Goal: Information Seeking & Learning: Find specific fact

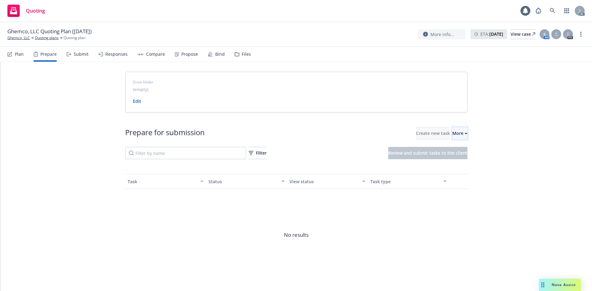
click at [465, 133] on icon "button" at bounding box center [466, 134] width 3 height 2
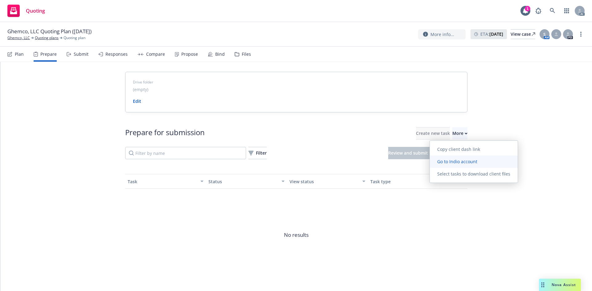
click at [455, 161] on span "Go to Indio account" at bounding box center [457, 162] width 55 height 6
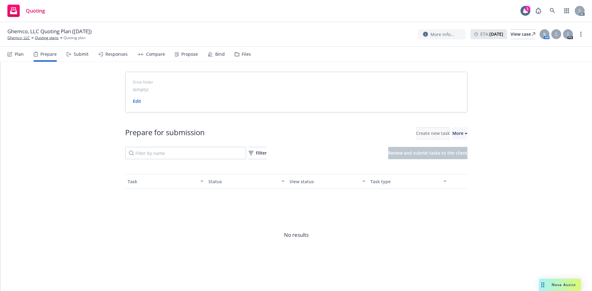
click at [445, 126] on div "Prepare for submission Create new task More Filter Review and submit tasks to t…" at bounding box center [296, 205] width 342 height 184
click at [452, 138] on div "More" at bounding box center [459, 134] width 15 height 12
click at [22, 39] on link "Ghemco, LLC" at bounding box center [18, 38] width 23 height 6
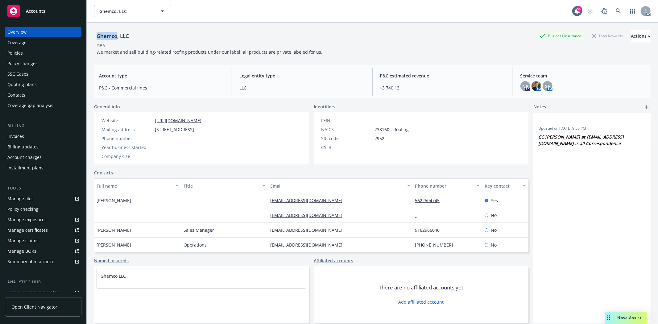
click at [116, 36] on body "Accounts Overview Coverage Policies Policy changes SSC Cases Quoting plans Cont…" at bounding box center [329, 162] width 658 height 324
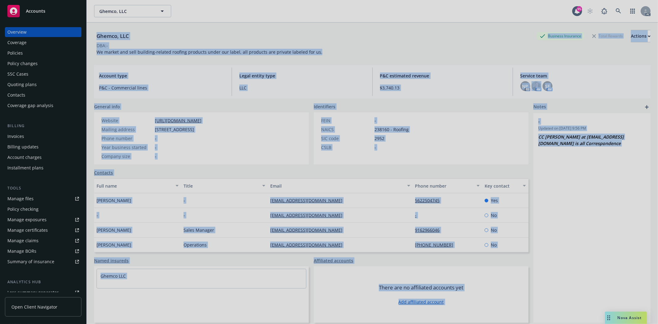
click at [124, 31] on div at bounding box center [329, 162] width 658 height 324
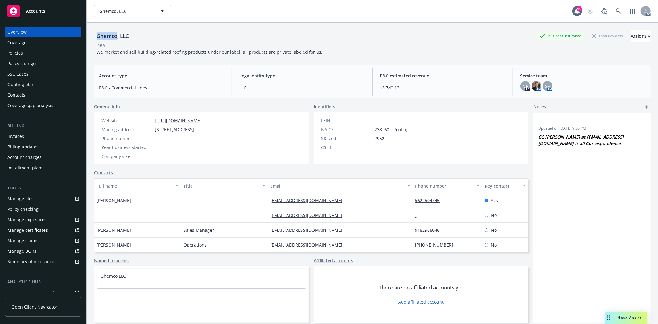
drag, startPoint x: 98, startPoint y: 33, endPoint x: 117, endPoint y: 35, distance: 18.6
click at [117, 35] on div "Ghemco, LLC" at bounding box center [112, 36] width 37 height 8
copy div "Ghemco"
drag, startPoint x: 100, startPoint y: 199, endPoint x: 138, endPoint y: 203, distance: 38.5
click at [138, 203] on div "David Luna" at bounding box center [137, 200] width 87 height 15
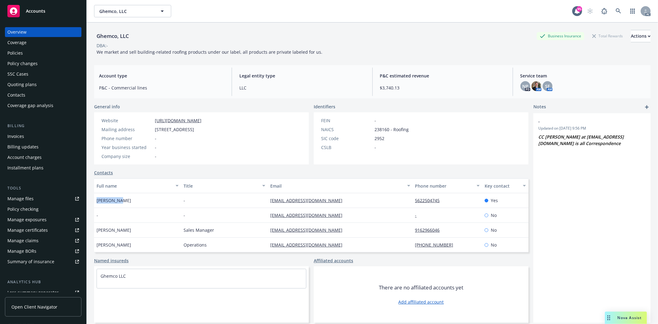
copy span "David Luna"
click at [52, 53] on div "Policies" at bounding box center [43, 53] width 72 height 10
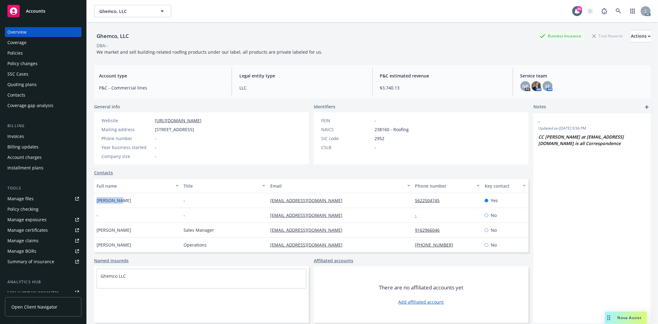
click at [30, 53] on div "Policies" at bounding box center [43, 53] width 72 height 10
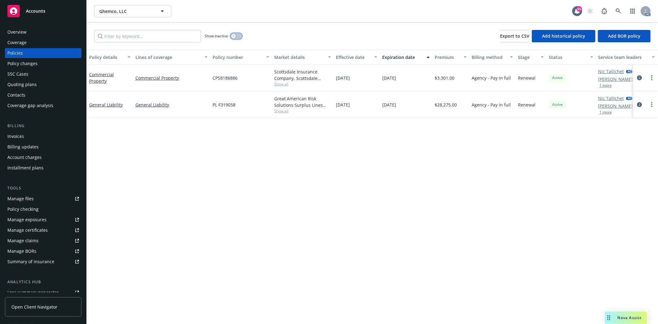
click at [233, 35] on icon "button" at bounding box center [233, 36] width 2 height 2
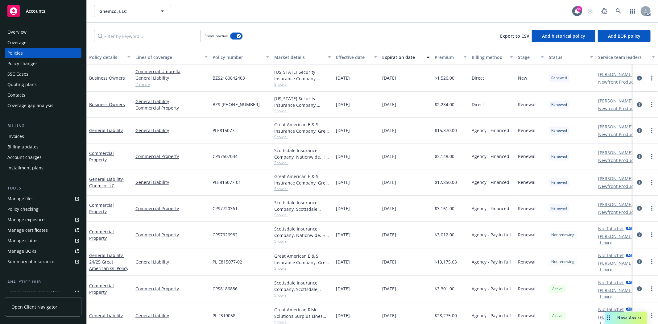
scroll to position [10, 0]
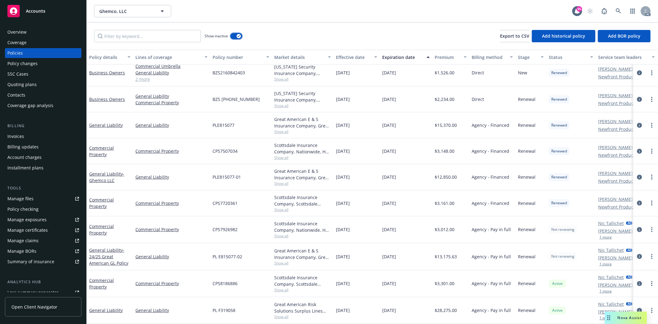
click at [234, 36] on button "button" at bounding box center [236, 36] width 12 height 6
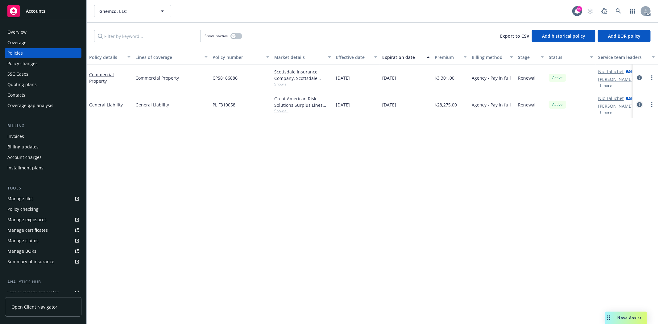
click at [639, 104] on icon "circleInformation" at bounding box center [639, 104] width 5 height 5
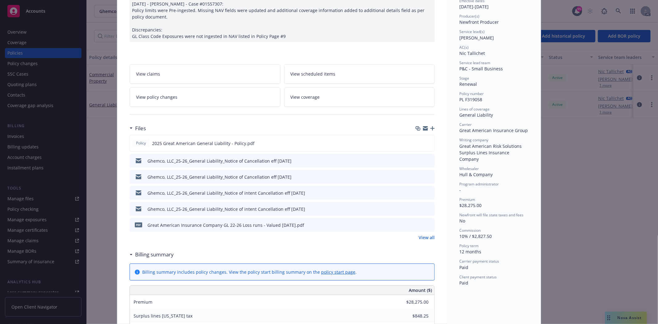
scroll to position [68, 0]
click at [420, 233] on link "View all" at bounding box center [426, 236] width 16 height 6
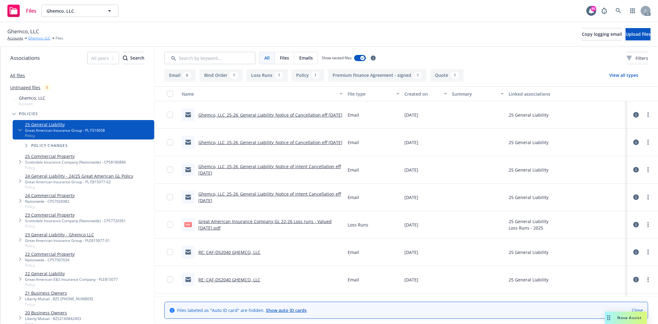
click at [44, 36] on link "Ghemco, LLC" at bounding box center [39, 38] width 23 height 6
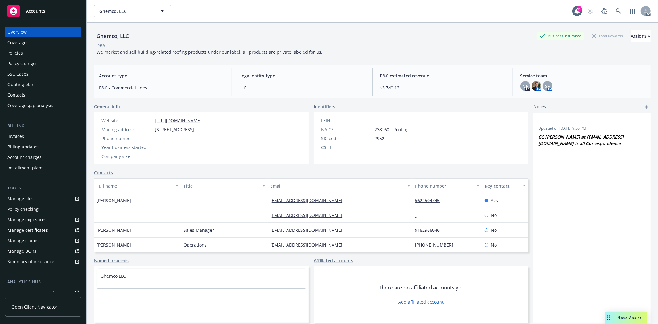
click at [39, 198] on link "Manage files" at bounding box center [43, 199] width 76 height 10
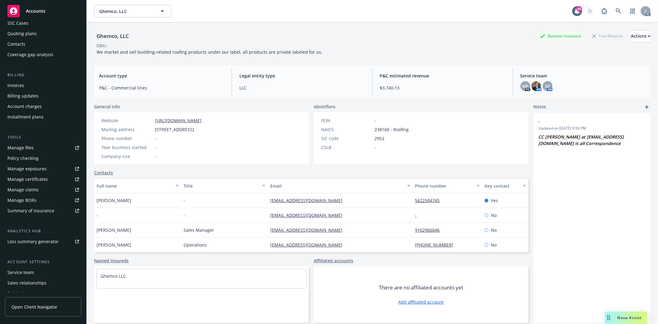
scroll to position [78, 0]
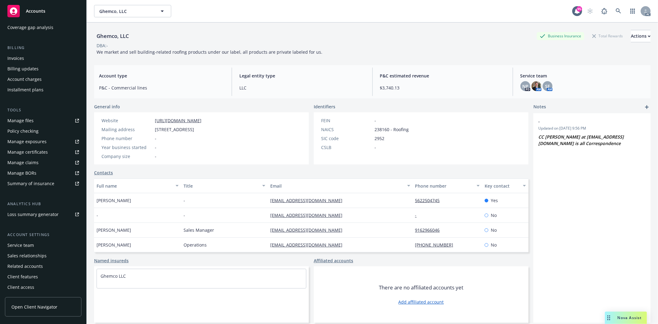
click at [27, 247] on div "Service team" at bounding box center [20, 245] width 27 height 10
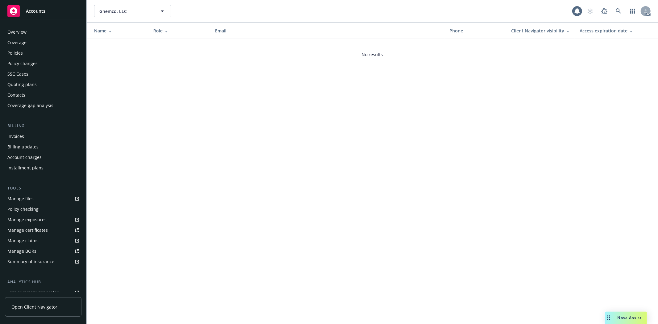
click at [27, 318] on div "Service team" at bounding box center [20, 323] width 27 height 10
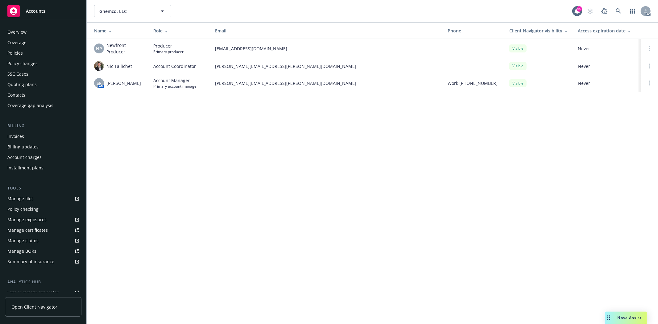
click at [10, 35] on div "Overview" at bounding box center [16, 32] width 19 height 10
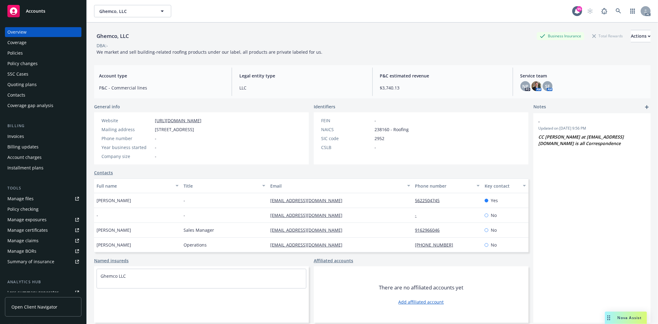
scroll to position [23, 0]
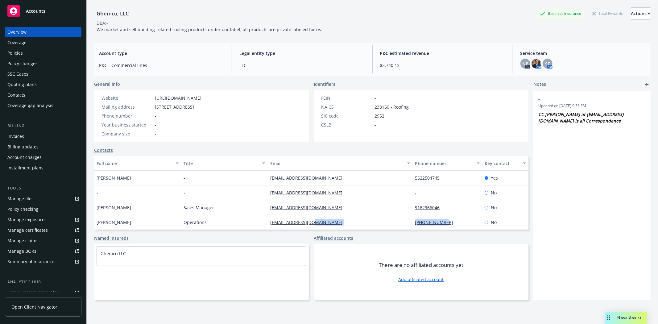
drag, startPoint x: 404, startPoint y: 222, endPoint x: 446, endPoint y: 222, distance: 41.3
click at [446, 222] on div "Nickole Garcia Operations ngarcia@ghemco.com 562-922-9631 No" at bounding box center [311, 222] width 434 height 15
copy div "562-922-9631"
drag, startPoint x: 405, startPoint y: 207, endPoint x: 442, endPoint y: 204, distance: 37.1
click at [442, 204] on div "David Grimes Sales Manager dgrimes@ghemco.com 9162966046 No" at bounding box center [311, 207] width 434 height 15
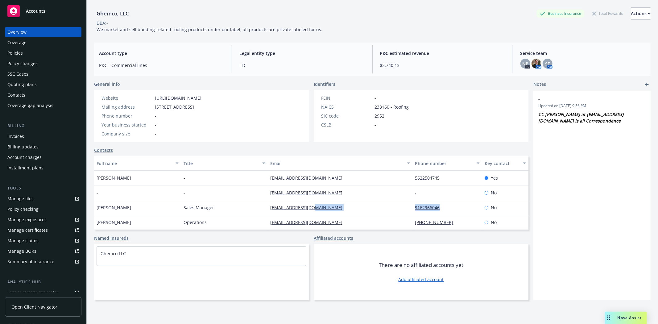
copy div "9162966046"
click at [23, 95] on div "Contacts" at bounding box center [16, 95] width 18 height 10
click at [29, 88] on div "Quoting plans" at bounding box center [21, 85] width 29 height 10
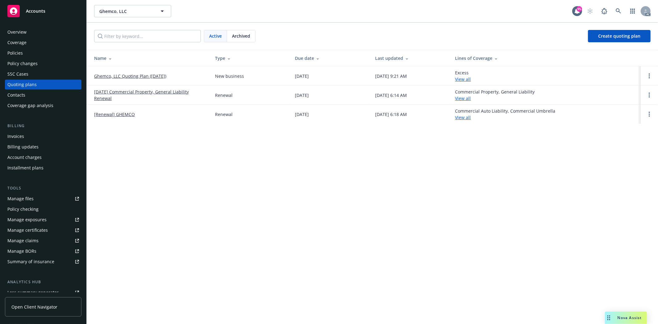
click at [239, 33] on span "Archived" at bounding box center [241, 36] width 18 height 6
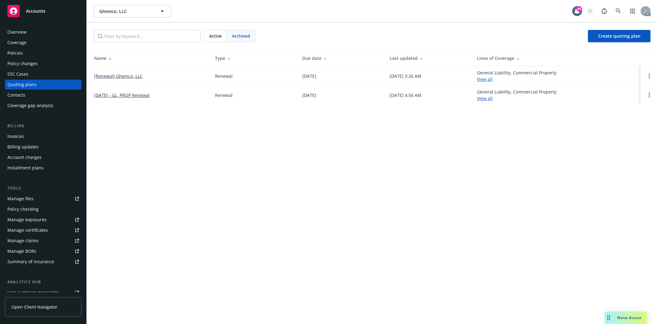
click at [214, 36] on span "Active" at bounding box center [215, 36] width 13 height 6
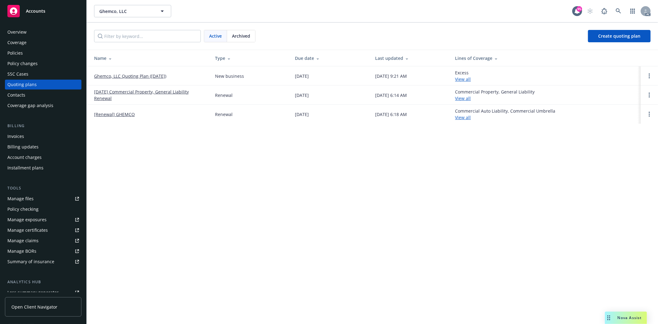
click at [196, 119] on td "[Renewal] GHEMCO" at bounding box center [148, 114] width 123 height 19
click at [279, 159] on div "Ghemco, LLC Ghemco, LLC 95 AC Active Archived Create quoting plan Name Type Due…" at bounding box center [372, 162] width 571 height 324
drag, startPoint x: 468, startPoint y: 71, endPoint x: 480, endPoint y: 71, distance: 12.3
click at [480, 71] on td "Excess View all" at bounding box center [545, 75] width 191 height 19
copy div "Excess"
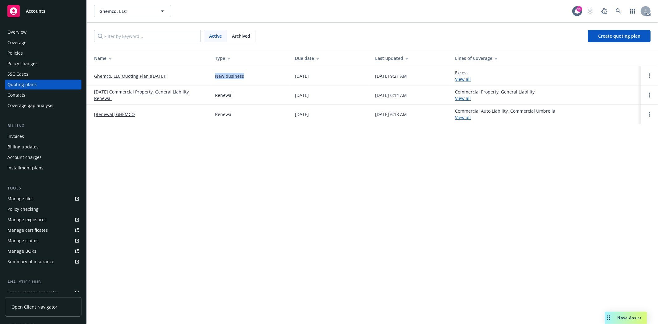
drag, startPoint x: 214, startPoint y: 75, endPoint x: 250, endPoint y: 75, distance: 35.8
click at [250, 75] on td "New business" at bounding box center [250, 75] width 80 height 19
copy div "New business"
click at [47, 33] on div "Overview" at bounding box center [43, 32] width 72 height 10
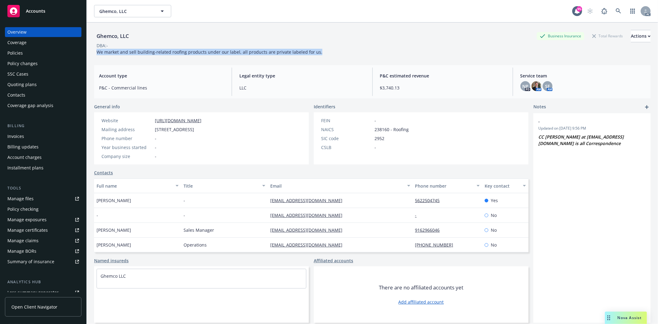
drag, startPoint x: 98, startPoint y: 50, endPoint x: 322, endPoint y: 54, distance: 224.5
click at [322, 54] on div "Ghemco, LLC Business Insurance Total Rewards Actions DBA: - We market and sell …" at bounding box center [372, 42] width 556 height 25
copy span "We market and sell building-related roofing products under our label, all produ…"
click at [381, 129] on span "238160 - Roofing" at bounding box center [391, 129] width 34 height 6
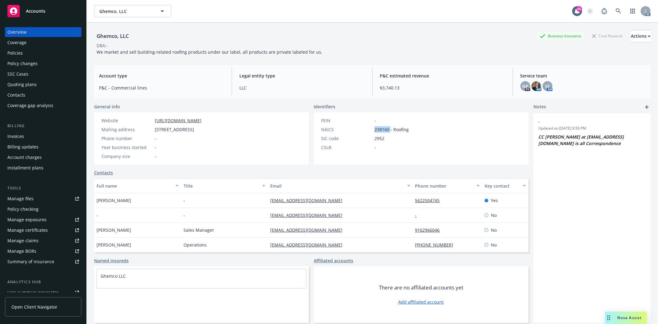
copy span "238160"
drag, startPoint x: 90, startPoint y: 199, endPoint x: 158, endPoint y: 191, distance: 68.6
click at [129, 198] on div "Ghemco, LLC Business Insurance Total Rewards Actions DBA: - We market and sell …" at bounding box center [372, 185] width 571 height 324
copy span "David Luna"
drag, startPoint x: 409, startPoint y: 201, endPoint x: 448, endPoint y: 202, distance: 39.5
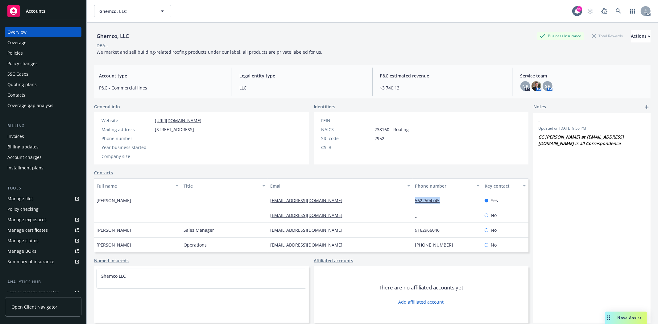
click at [448, 202] on div "5622504745" at bounding box center [447, 200] width 69 height 15
copy link "5622504745"
drag, startPoint x: 263, startPoint y: 200, endPoint x: 328, endPoint y: 202, distance: 64.8
click at [328, 202] on div "David Luna - dluna@ghemco.com 5622504745 Yes" at bounding box center [311, 200] width 434 height 15
copy div "dluna@ghemco.com"
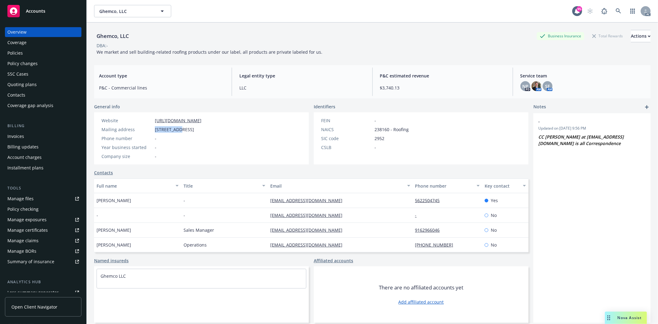
drag, startPoint x: 154, startPoint y: 129, endPoint x: 180, endPoint y: 128, distance: 26.9
click at [180, 128] on div "Mailing address PO Box 3977, Santa Fe Springs, CA, 90670" at bounding box center [151, 129] width 105 height 6
copy span "PO Box 3977"
drag, startPoint x: 183, startPoint y: 128, endPoint x: 216, endPoint y: 129, distance: 33.3
click at [194, 129] on span "PO Box 3977, Santa Fe Springs, CA, 90670" at bounding box center [174, 129] width 39 height 6
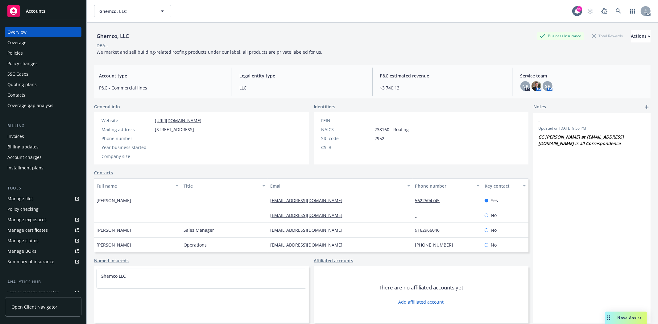
click at [204, 133] on div "Website https://www.ghemco.com/ Mailing address PO Box 3977, Santa Fe Springs, …" at bounding box center [151, 138] width 105 height 42
click at [194, 131] on span "PO Box 3977, Santa Fe Springs, CA, 90670" at bounding box center [174, 129] width 39 height 6
click at [194, 130] on span "PO Box 3977, Santa Fe Springs, CA, 90670" at bounding box center [174, 129] width 39 height 6
drag, startPoint x: 151, startPoint y: 130, endPoint x: 248, endPoint y: 130, distance: 97.1
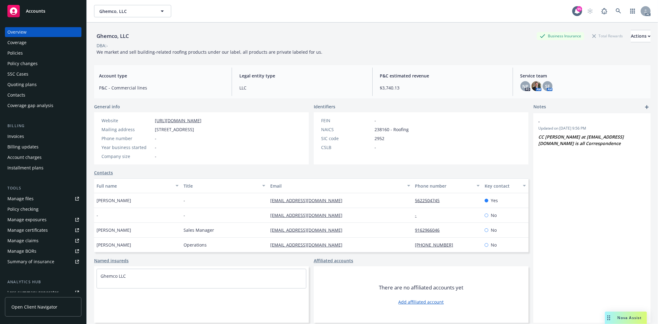
click at [248, 130] on div "Website https://www.ghemco.com/ Mailing address PO Box 3977, Santa Fe Springs, …" at bounding box center [201, 138] width 215 height 52
click at [22, 55] on div "Policies" at bounding box center [14, 53] width 15 height 10
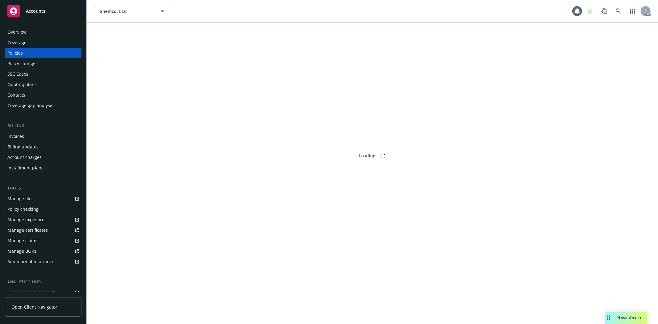
click at [22, 55] on div "Policies" at bounding box center [14, 53] width 15 height 10
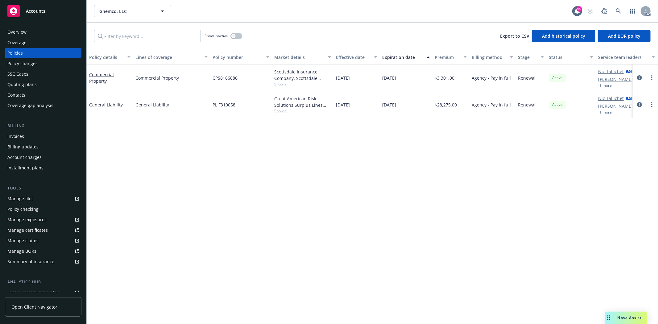
click at [285, 110] on span "Show all" at bounding box center [302, 110] width 57 height 5
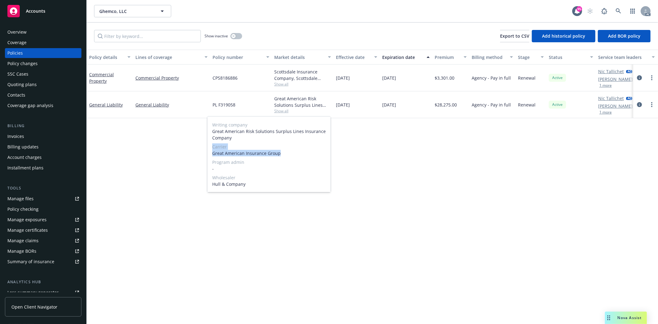
drag, startPoint x: 213, startPoint y: 149, endPoint x: 221, endPoint y: 149, distance: 8.3
click at [286, 151] on div "Carrier Great American Insurance Group" at bounding box center [268, 149] width 113 height 13
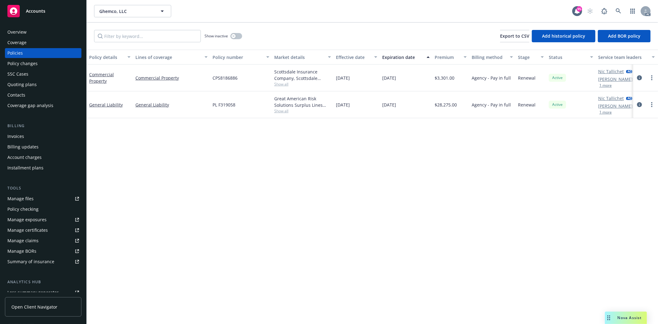
click at [205, 148] on div "Policy details Lines of coverage Policy number Market details Effective date Ex…" at bounding box center [372, 187] width 571 height 274
drag, startPoint x: 209, startPoint y: 105, endPoint x: 244, endPoint y: 102, distance: 35.3
click at [244, 102] on div "General Liability General Liability PL F319058 Great American Risk Solutions Su…" at bounding box center [384, 104] width 595 height 27
click at [279, 109] on span "Show all" at bounding box center [302, 110] width 57 height 5
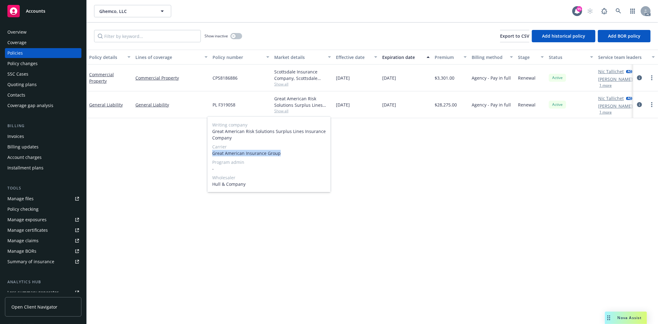
drag, startPoint x: 211, startPoint y: 153, endPoint x: 292, endPoint y: 156, distance: 81.8
click at [292, 156] on div "Writing company Great American Risk Solutions Surplus Lines Insurance Company C…" at bounding box center [268, 155] width 123 height 76
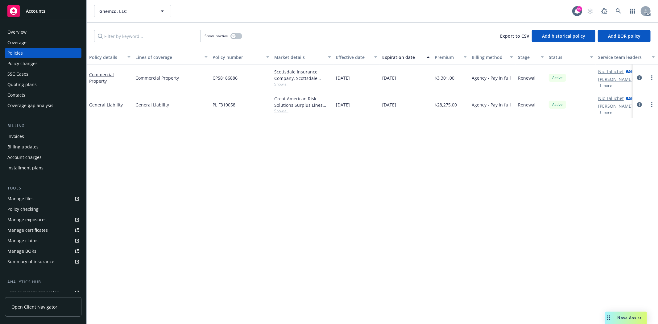
drag, startPoint x: 335, startPoint y: 104, endPoint x: 368, endPoint y: 105, distance: 32.7
click at [368, 105] on div "04/07/2025" at bounding box center [356, 104] width 46 height 27
click at [399, 127] on div "Policy details Lines of coverage Policy number Market details Effective date Ex…" at bounding box center [372, 187] width 571 height 274
drag, startPoint x: 382, startPoint y: 103, endPoint x: 408, endPoint y: 104, distance: 26.5
click at [408, 104] on div "04/07/2026" at bounding box center [406, 104] width 52 height 27
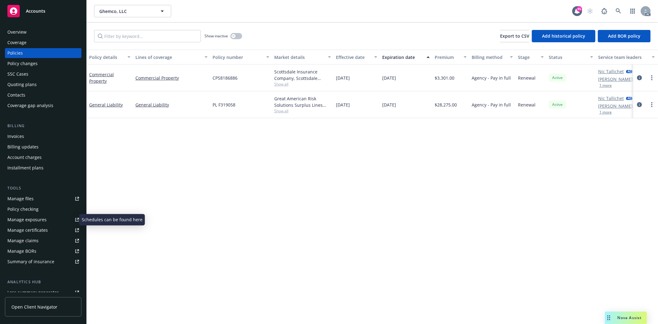
click at [32, 221] on div "Manage exposures" at bounding box center [26, 220] width 39 height 10
click at [22, 28] on div "Overview" at bounding box center [16, 32] width 19 height 10
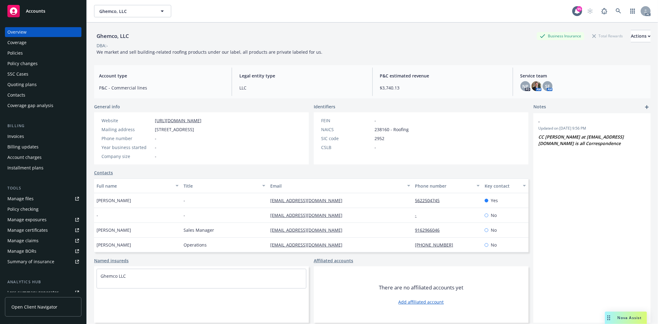
click at [28, 56] on div "Policies" at bounding box center [43, 53] width 72 height 10
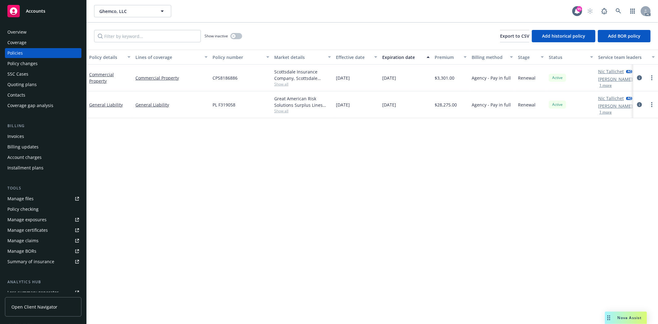
click at [285, 111] on span "Show all" at bounding box center [302, 110] width 57 height 5
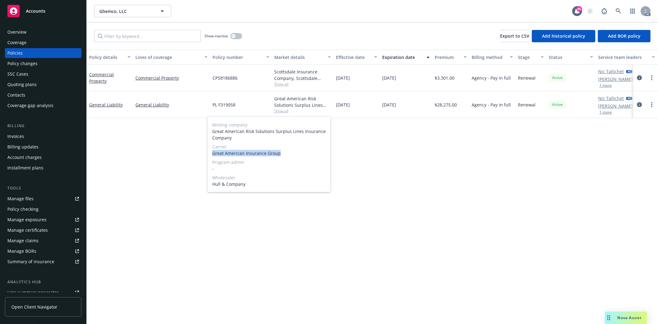
drag, startPoint x: 214, startPoint y: 152, endPoint x: 289, endPoint y: 152, distance: 74.3
click at [289, 152] on div "Writing company Great American Risk Solutions Surplus Lines Insurance Company C…" at bounding box center [268, 155] width 123 height 76
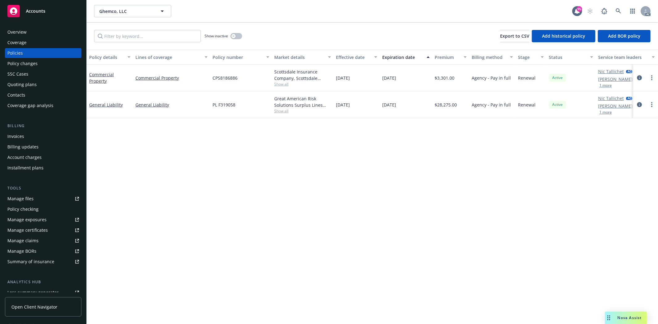
click at [397, 134] on div "Policy details Lines of coverage Policy number Market details Effective date Ex…" at bounding box center [372, 187] width 571 height 274
drag, startPoint x: 335, startPoint y: 104, endPoint x: 405, endPoint y: 105, distance: 70.0
click at [405, 105] on div "General Liability General Liability PL F319058 Great American Risk Solutions Su…" at bounding box center [384, 104] width 595 height 27
click at [232, 31] on div "Show inactive" at bounding box center [223, 36] width 38 height 12
click at [236, 33] on button "button" at bounding box center [236, 36] width 12 height 6
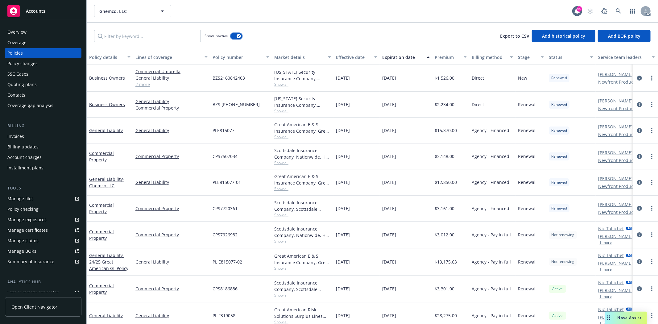
scroll to position [10, 0]
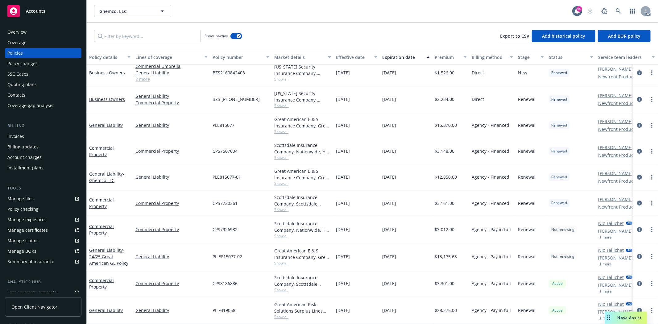
click at [282, 260] on span "Show all" at bounding box center [302, 262] width 57 height 5
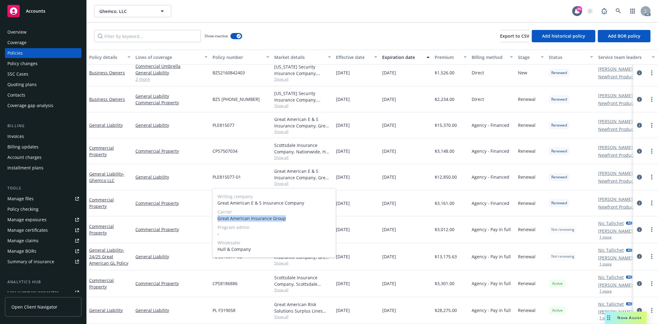
drag, startPoint x: 216, startPoint y: 221, endPoint x: 300, endPoint y: 218, distance: 83.6
click at [300, 218] on div "Writing company Great American E & S Insurance Company Carrier Great American I…" at bounding box center [273, 222] width 123 height 69
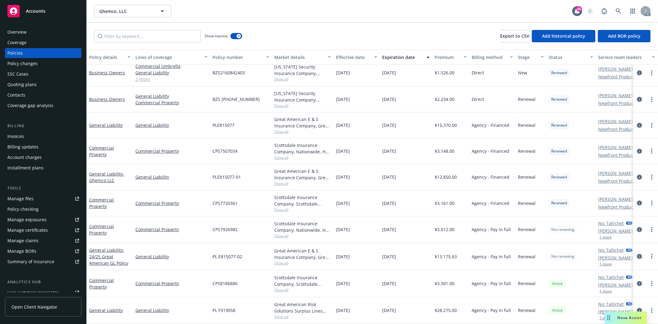
click at [489, 243] on div "Agency - Pay in full" at bounding box center [492, 256] width 46 height 27
drag, startPoint x: 211, startPoint y: 251, endPoint x: 248, endPoint y: 252, distance: 36.7
click at [248, 252] on div "PL E815077-02" at bounding box center [241, 256] width 62 height 27
click at [395, 256] on div "01/15/2025" at bounding box center [406, 256] width 52 height 27
drag, startPoint x: 335, startPoint y: 251, endPoint x: 404, endPoint y: 253, distance: 68.5
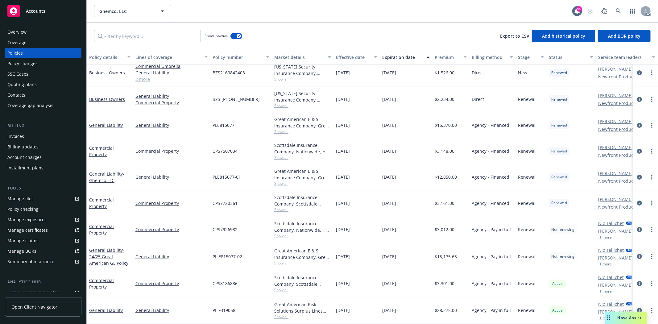
click at [404, 253] on div "General Liability - 24/25 Great American GL Policy General Liability PL E815077…" at bounding box center [384, 256] width 595 height 27
drag, startPoint x: 212, startPoint y: 171, endPoint x: 370, endPoint y: 176, distance: 158.3
click at [234, 174] on span "PLE815077-01" at bounding box center [226, 177] width 28 height 6
drag, startPoint x: 336, startPoint y: 170, endPoint x: 414, endPoint y: 170, distance: 78.0
click at [414, 170] on div "General Liability - Ghemco LLC General Liability PLE815077-01 Great American E …" at bounding box center [384, 177] width 595 height 26
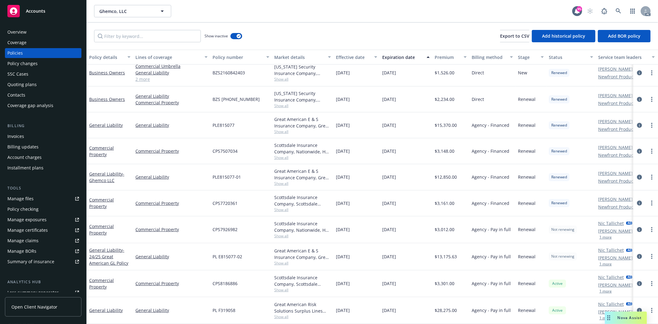
click at [278, 181] on span "Show all" at bounding box center [302, 183] width 57 height 5
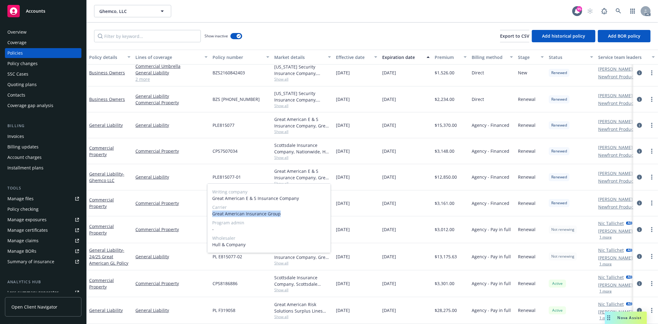
drag, startPoint x: 211, startPoint y: 215, endPoint x: 285, endPoint y: 211, distance: 74.7
click at [285, 211] on div "Writing company Great American E & S Insurance Company Carrier Great American I…" at bounding box center [268, 217] width 123 height 69
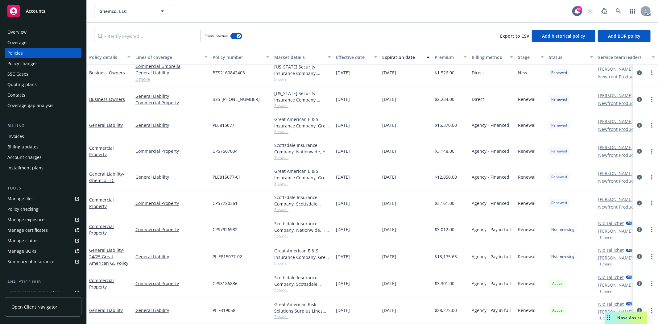
click at [234, 124] on div "PLE815077" at bounding box center [241, 125] width 62 height 26
click at [268, 120] on div "PLE815077" at bounding box center [241, 125] width 62 height 26
click at [277, 129] on span "Show all" at bounding box center [302, 131] width 57 height 5
click at [341, 127] on div "01/15/2022" at bounding box center [356, 125] width 46 height 26
drag, startPoint x: 335, startPoint y: 119, endPoint x: 406, endPoint y: 120, distance: 70.9
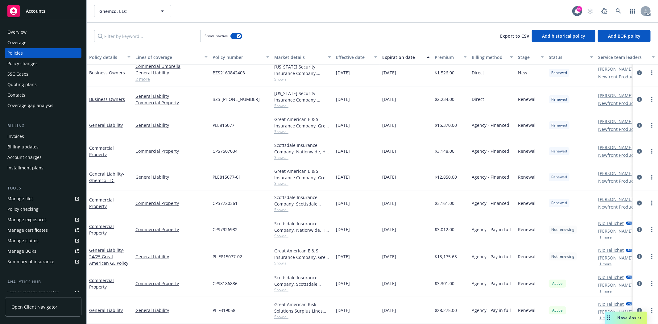
click at [406, 120] on div "General Liability General Liability PLE815077 Great American E & S Insurance Co…" at bounding box center [384, 125] width 595 height 26
drag, startPoint x: 334, startPoint y: 252, endPoint x: 413, endPoint y: 248, distance: 79.0
click at [413, 248] on div "General Liability - 24/25 Great American GL Policy General Liability PL E815077…" at bounding box center [384, 256] width 595 height 27
click at [655, 8] on div "Ghemco, LLC Ghemco, LLC 95 AC" at bounding box center [372, 11] width 571 height 22
click at [33, 30] on div "Overview" at bounding box center [43, 32] width 72 height 10
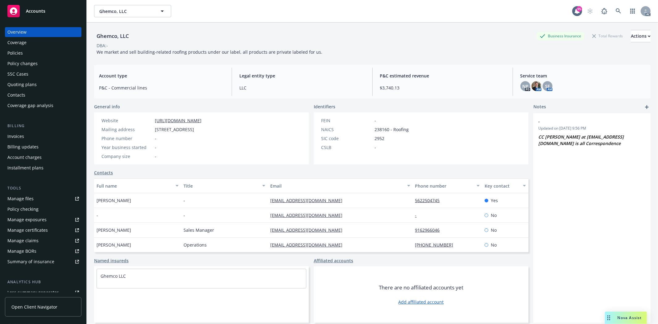
click at [11, 54] on div "Policies" at bounding box center [14, 53] width 15 height 10
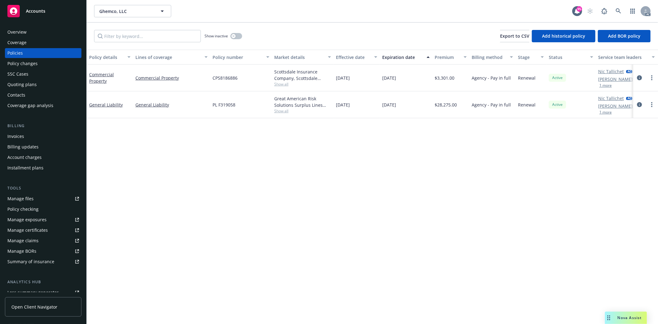
click at [277, 109] on span "Show all" at bounding box center [302, 110] width 57 height 5
click at [333, 114] on div "04/07/2025" at bounding box center [356, 104] width 46 height 27
drag, startPoint x: 150, startPoint y: 108, endPoint x: 170, endPoint y: 107, distance: 19.2
click at [170, 107] on div "General Liability General Liability PL F319058 Great American Risk Solutions Su…" at bounding box center [384, 104] width 595 height 27
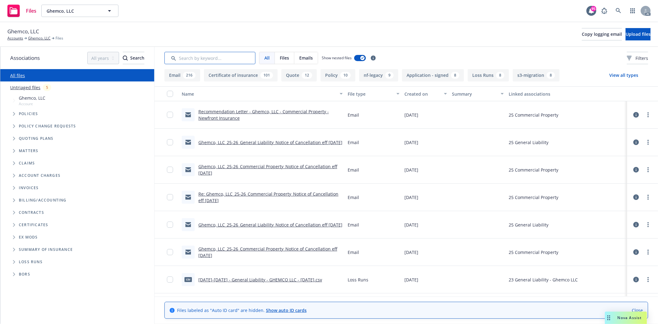
click at [190, 58] on input "Search by keyword..." at bounding box center [209, 58] width 91 height 12
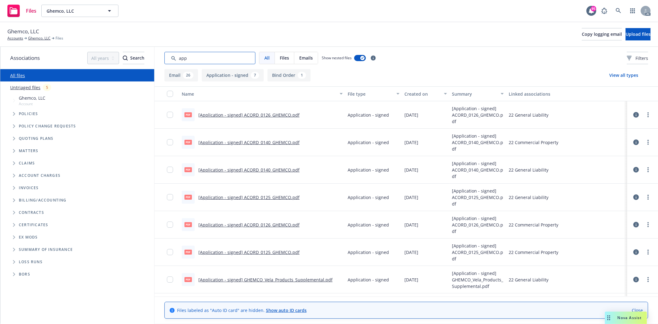
type input "app"
click at [406, 94] on div "Created on" at bounding box center [422, 94] width 36 height 6
click at [412, 91] on div "Created on" at bounding box center [422, 94] width 36 height 6
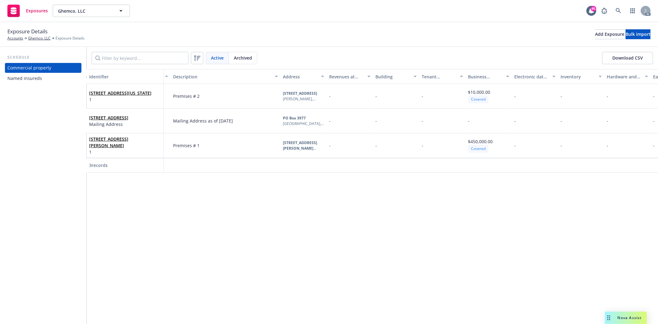
scroll to position [0, 85]
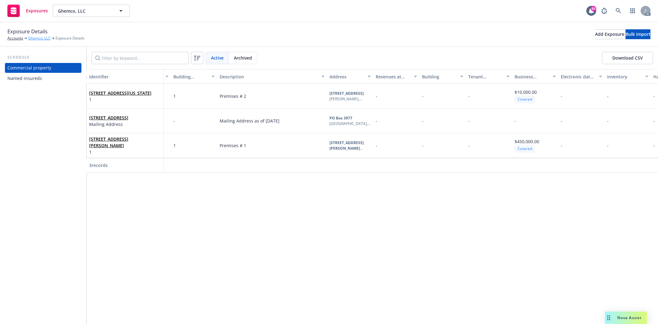
click at [39, 35] on link "Ghemco, LLC" at bounding box center [39, 38] width 23 height 6
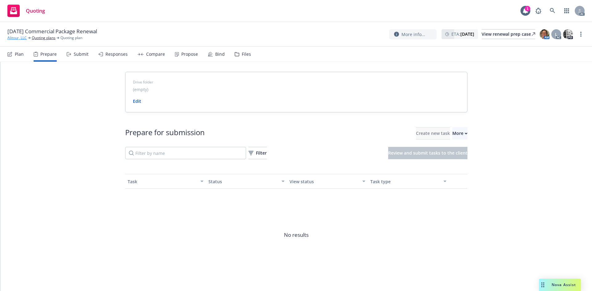
click at [16, 38] on link "Alitour, LLC" at bounding box center [16, 38] width 19 height 6
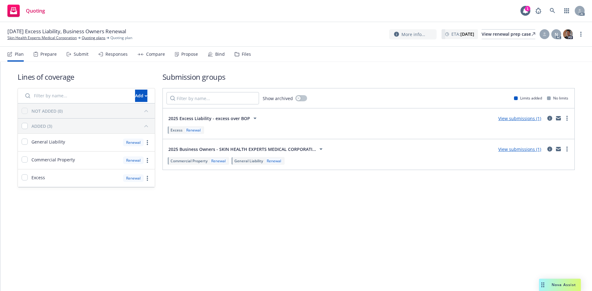
click at [44, 55] on div "Prepare" at bounding box center [48, 54] width 16 height 5
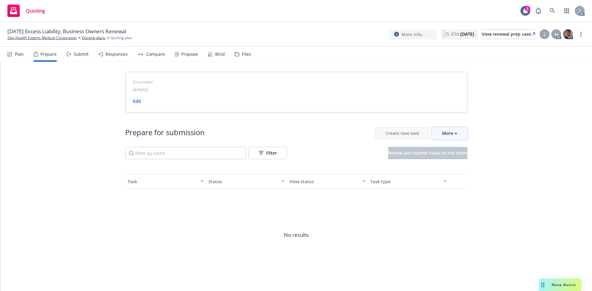
click at [447, 138] on div "More" at bounding box center [449, 134] width 15 height 12
click at [458, 161] on span "Go to Indio account" at bounding box center [457, 162] width 55 height 6
click at [439, 133] on button "More" at bounding box center [449, 133] width 35 height 12
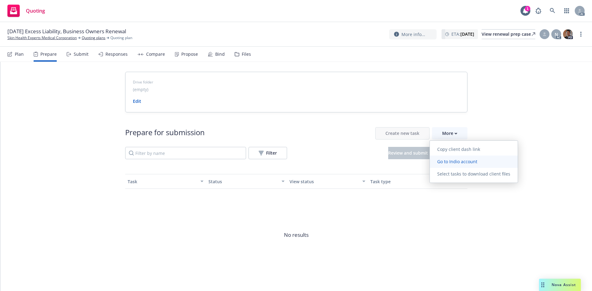
click at [458, 159] on span "Go to Indio account" at bounding box center [457, 162] width 55 height 6
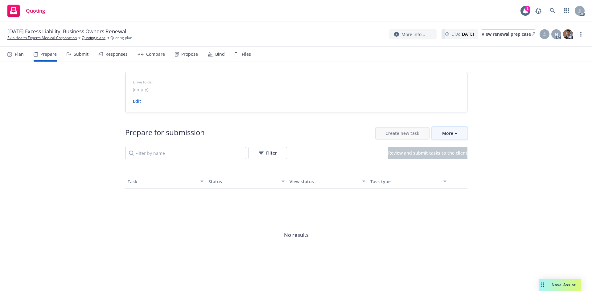
click at [442, 133] on div "More" at bounding box center [449, 134] width 15 height 12
click at [62, 39] on link "Skin Health Experts Medical Corporation" at bounding box center [41, 38] width 69 height 6
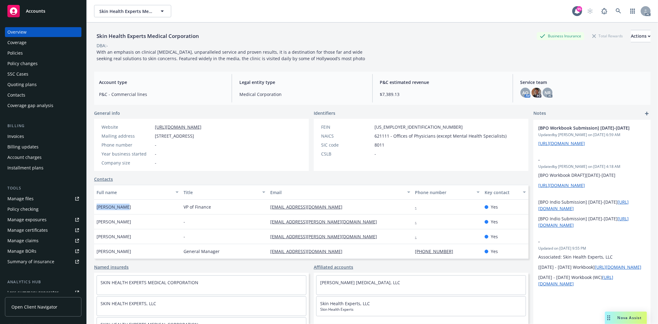
drag, startPoint x: 96, startPoint y: 204, endPoint x: 125, endPoint y: 206, distance: 29.6
click at [125, 206] on div "[PERSON_NAME]" at bounding box center [137, 206] width 87 height 15
copy span "[PERSON_NAME]"
drag, startPoint x: 89, startPoint y: 220, endPoint x: 93, endPoint y: 222, distance: 4.6
click at [93, 222] on div "Skin Health Experts Medical Corporation Business Insurance Total Rewards Action…" at bounding box center [372, 185] width 571 height 324
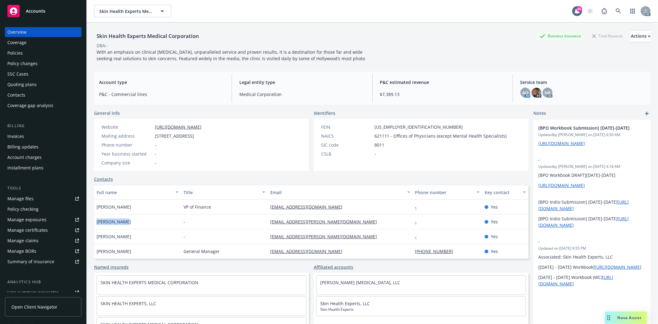
drag, startPoint x: 95, startPoint y: 223, endPoint x: 138, endPoint y: 228, distance: 43.3
click at [138, 228] on div "[PERSON_NAME]" at bounding box center [137, 221] width 87 height 15
copy span "[PERSON_NAME]"
drag, startPoint x: 98, startPoint y: 234, endPoint x: 136, endPoint y: 237, distance: 38.1
click at [136, 237] on div "[PERSON_NAME]" at bounding box center [137, 236] width 87 height 15
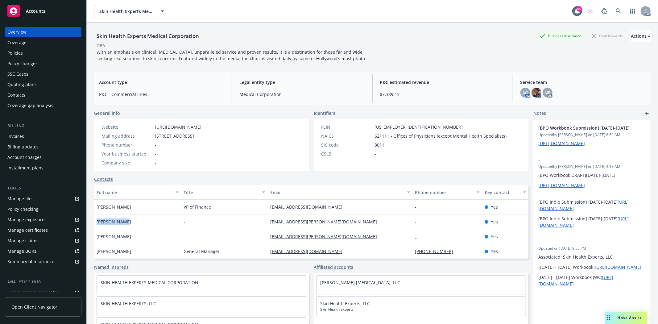
copy span "heyzelle Nunez"
click at [45, 56] on div "Policies" at bounding box center [43, 53] width 72 height 10
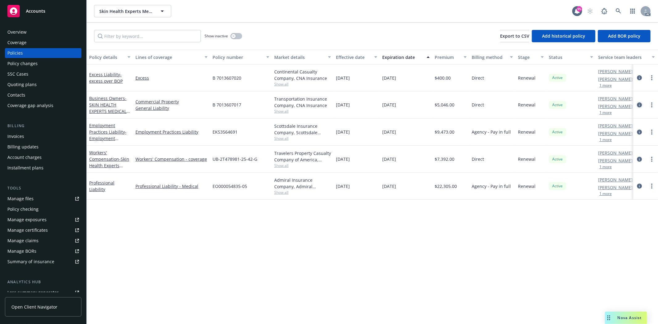
click at [638, 106] on icon "circleInformation" at bounding box center [639, 104] width 5 height 5
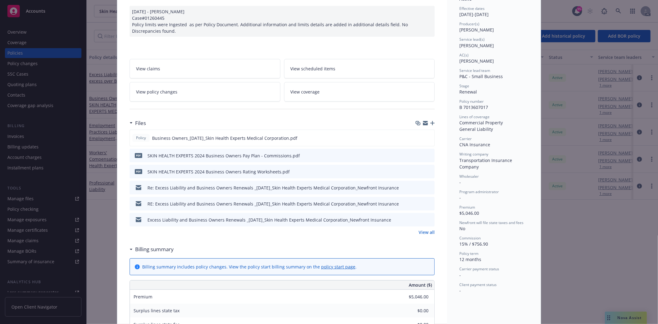
scroll to position [68, 0]
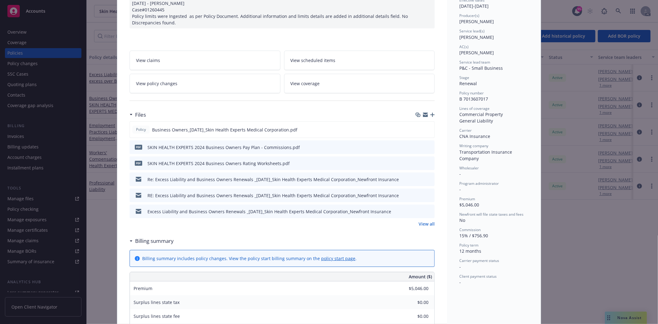
click at [425, 222] on link "View all" at bounding box center [426, 223] width 16 height 6
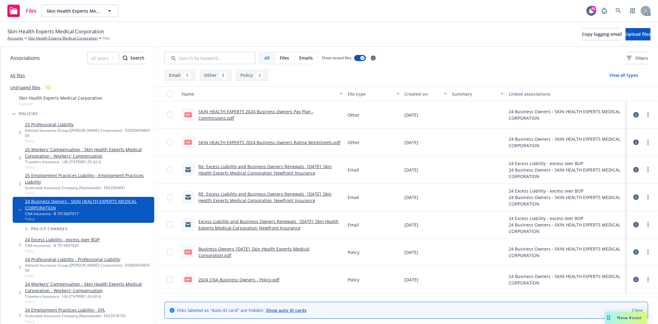
click at [255, 277] on link "2024 CNA Business Owners - Policy.pdf" at bounding box center [238, 280] width 81 height 6
click at [288, 249] on link "Business Owners_[DATE]_Skin Health Experts Medical Corporation.pdf" at bounding box center [253, 252] width 111 height 12
click at [290, 141] on link "SKIN HEALTH EXPERTS 2024 Business Owners Rating Worksheets.pdf" at bounding box center [269, 142] width 142 height 6
click at [290, 109] on link "SKIN HEALTH EXPERTS 2024 Business Owners Pay Plan - Commissions.pdf" at bounding box center [255, 115] width 115 height 12
click at [66, 41] on link "Skin Health Experts Medical Corporation" at bounding box center [62, 38] width 69 height 6
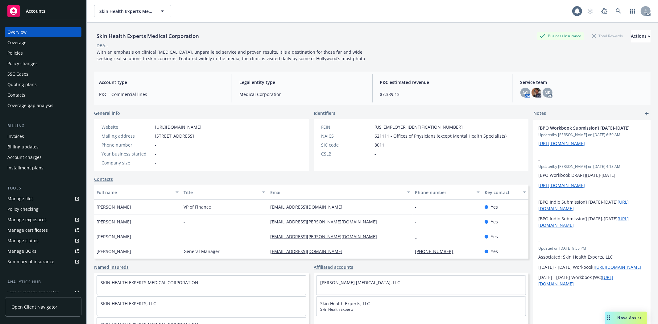
click at [38, 50] on div "Policies" at bounding box center [43, 53] width 72 height 10
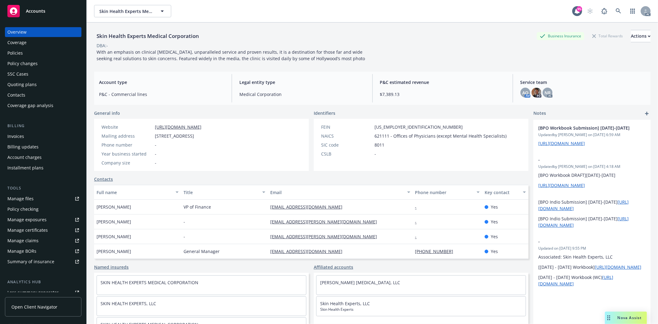
click at [38, 50] on div "Policies" at bounding box center [43, 53] width 72 height 10
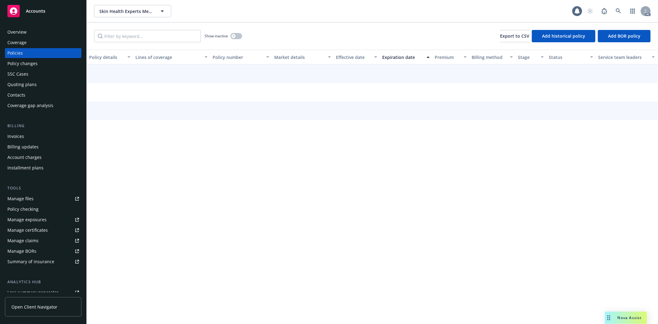
drag, startPoint x: 0, startPoint y: 0, endPoint x: 38, endPoint y: 50, distance: 62.9
click at [38, 50] on div "Policies" at bounding box center [43, 53] width 72 height 10
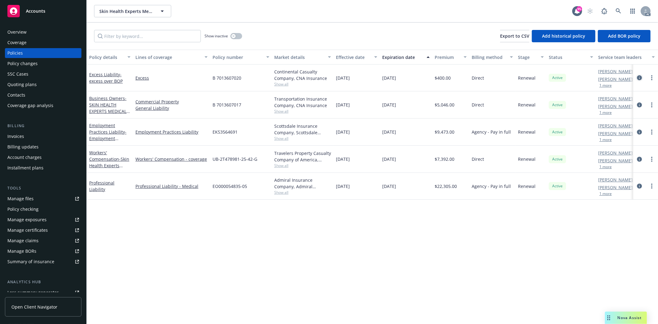
click at [638, 79] on icon "circleInformation" at bounding box center [639, 77] width 5 height 5
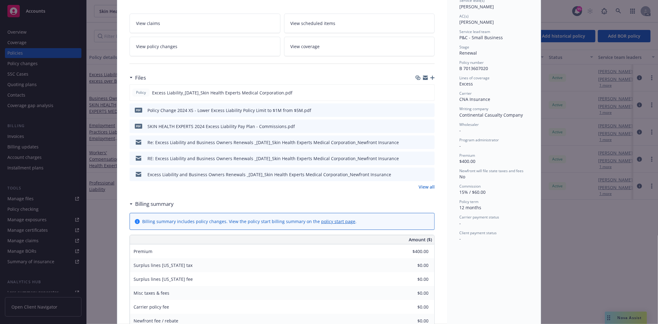
scroll to position [103, 0]
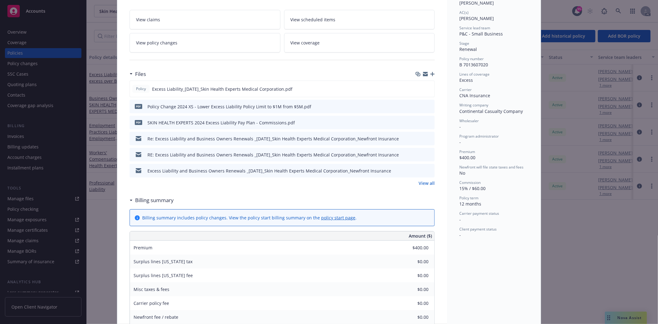
click at [429, 182] on link "View all" at bounding box center [426, 183] width 16 height 6
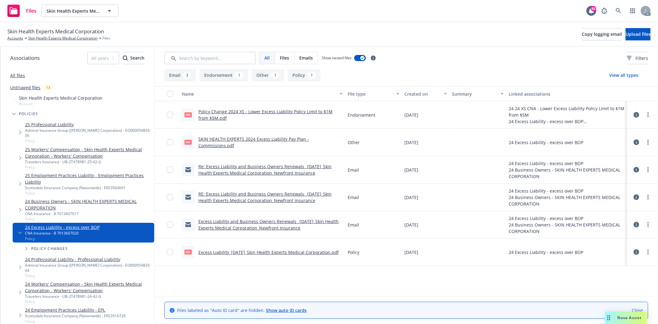
click at [283, 249] on link "Excess Liability_[DATE]_Skin Health Experts Medical Corporation.pdf" at bounding box center [268, 252] width 140 height 6
click at [276, 112] on link "Policy Change 2024 XS - Lower Excess Liability Policy Limit to $1M from $5M.pdf" at bounding box center [265, 115] width 134 height 12
click at [77, 40] on link "Skin Health Experts Medical Corporation" at bounding box center [62, 38] width 69 height 6
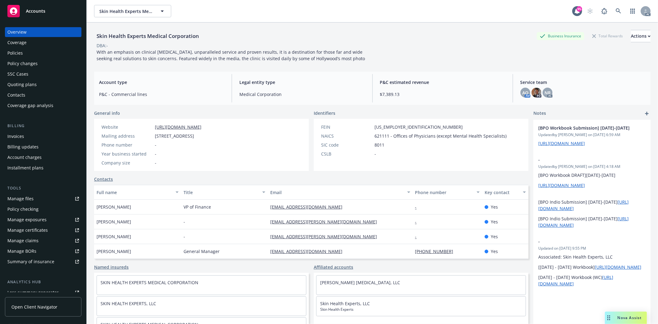
click at [35, 52] on div "Policies" at bounding box center [43, 53] width 72 height 10
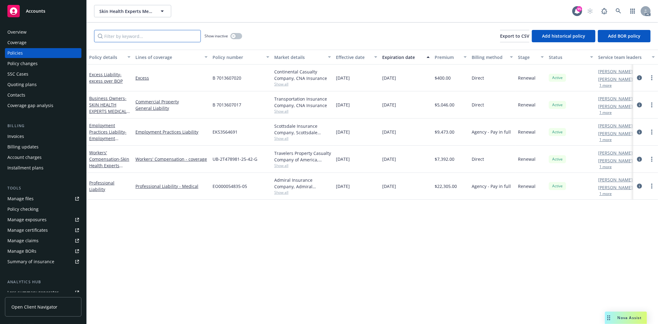
click at [144, 31] on input "Filter by keyword..." at bounding box center [147, 36] width 107 height 12
paste input "7013607017"
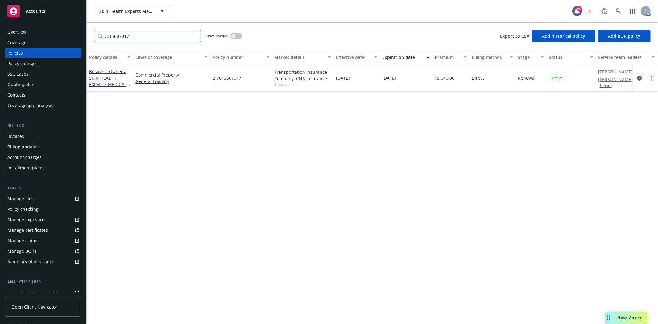
type input "7013607017"
